Goal: Check status

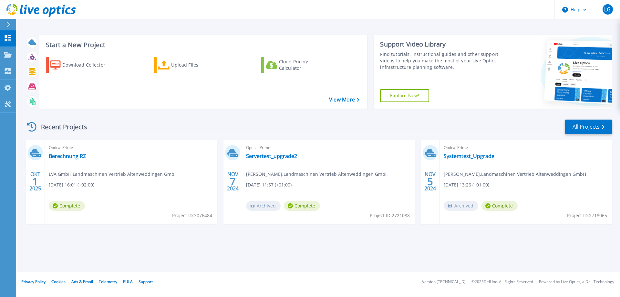
click at [70, 176] on span "LVA GmbH , Landmaschinen Vertrieb Altenweddingen GmbH" at bounding box center [113, 173] width 129 height 7
click at [62, 153] on link "Berechnung RZ" at bounding box center [67, 156] width 37 height 6
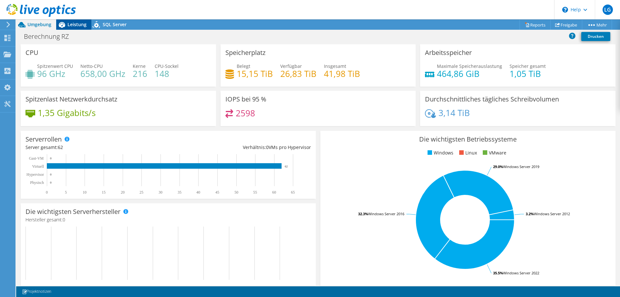
click at [79, 26] on span "Leistung" at bounding box center [76, 24] width 19 height 6
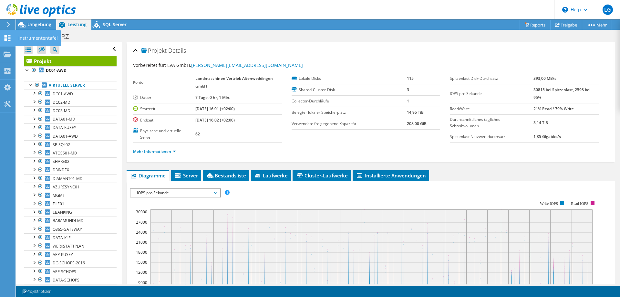
click at [7, 37] on icon at bounding box center [8, 38] width 8 height 6
